Goal: Use online tool/utility: Utilize a website feature to perform a specific function

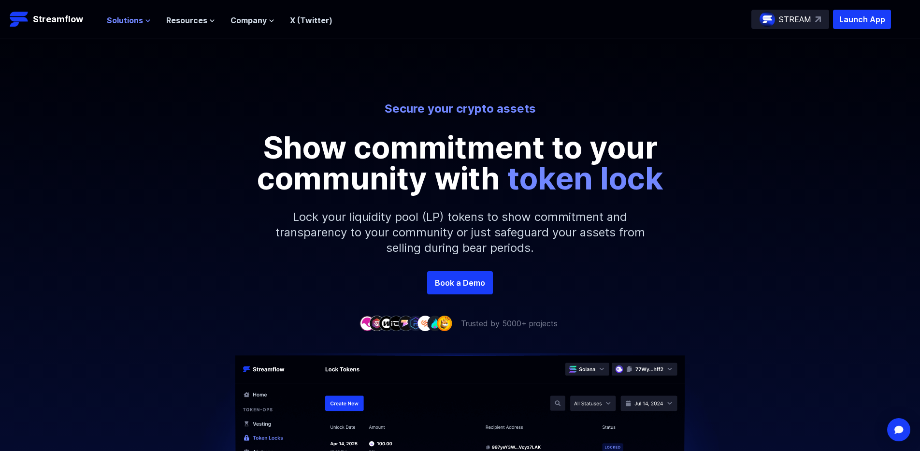
drag, startPoint x: 182, startPoint y: 22, endPoint x: 147, endPoint y: 25, distance: 34.4
click at [177, 34] on header "Streamflow Launch App STREAM Solutions Overview Streamflow features an all-in-o…" at bounding box center [460, 19] width 920 height 39
click at [147, 25] on button "Solutions" at bounding box center [129, 20] width 44 height 12
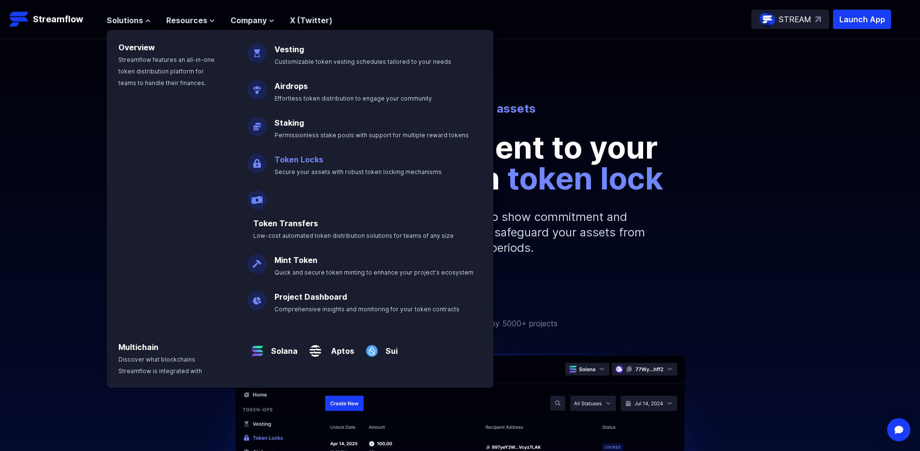
click at [294, 158] on link "Token Locks" at bounding box center [298, 160] width 49 height 10
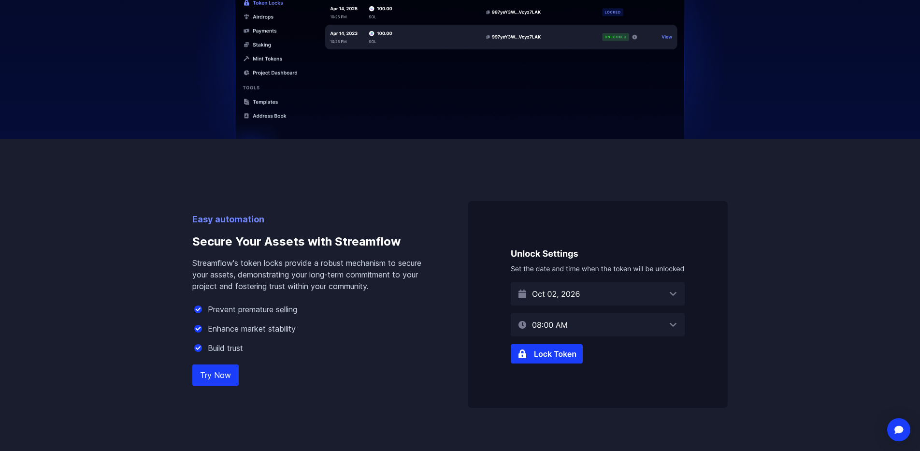
scroll to position [483, 0]
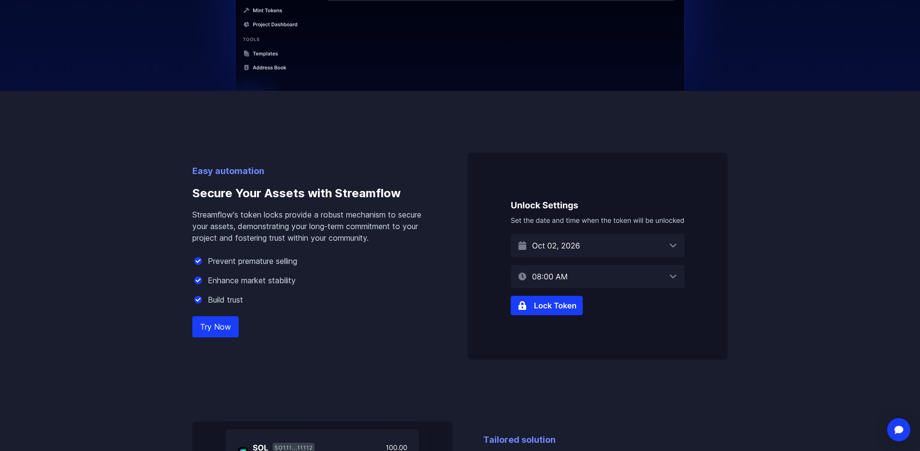
drag, startPoint x: 328, startPoint y: 230, endPoint x: 294, endPoint y: 219, distance: 35.6
drag, startPoint x: 293, startPoint y: 220, endPoint x: 241, endPoint y: 229, distance: 53.0
click at [242, 229] on p "Streamflow's token locks provide a robust mechanism to secure your assets, demo…" at bounding box center [314, 226] width 244 height 35
click at [224, 320] on link "Try Now" at bounding box center [215, 326] width 46 height 21
